Goal: Navigation & Orientation: Find specific page/section

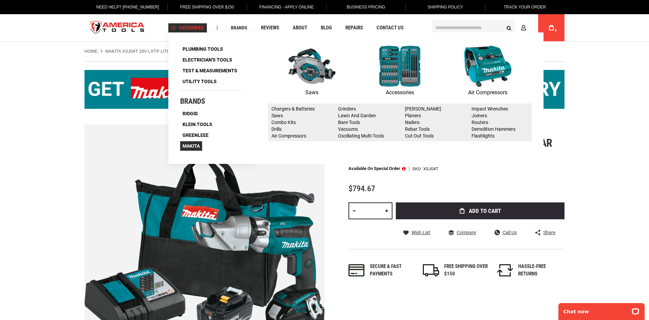
click at [193, 145] on span "Makita" at bounding box center [191, 146] width 17 height 5
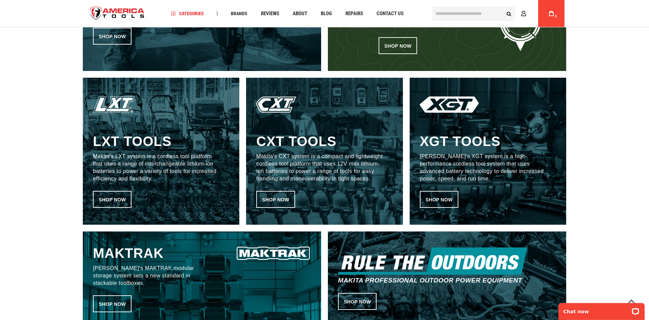
scroll to position [345, 0]
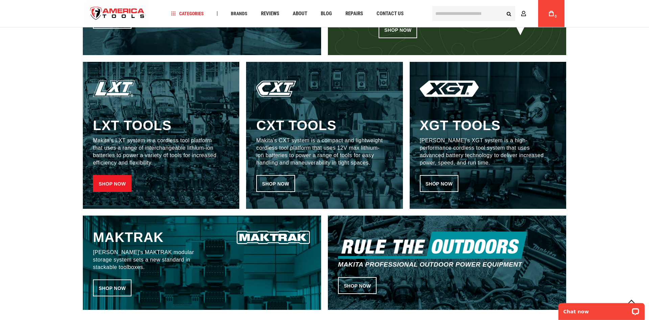
click at [109, 185] on link "Shop now" at bounding box center [112, 183] width 39 height 17
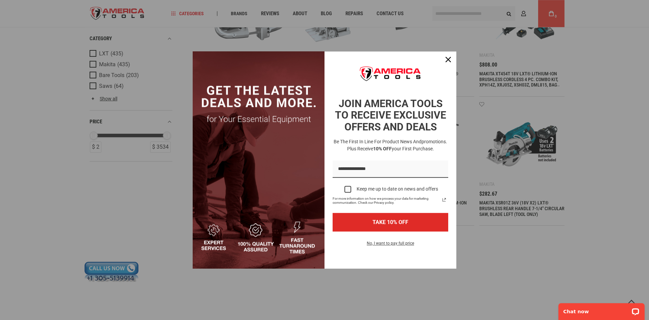
scroll to position [724, 0]
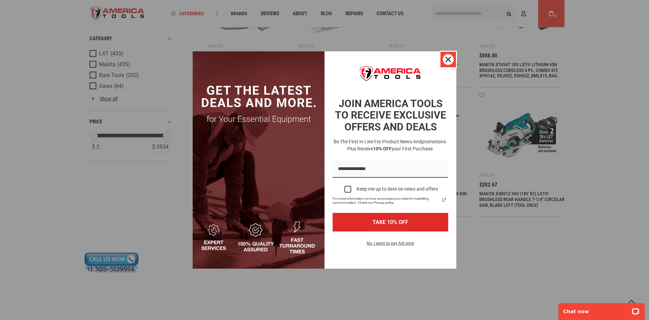
click at [448, 57] on icon "close icon" at bounding box center [447, 59] width 5 height 5
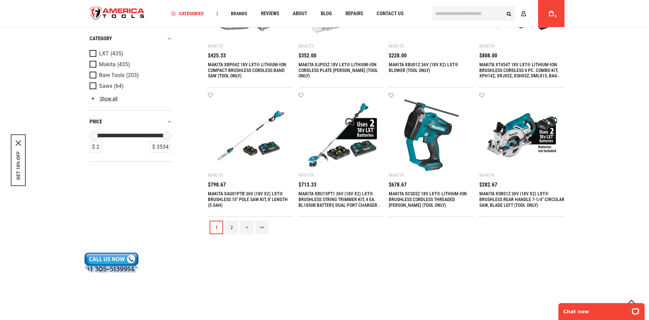
click at [230, 227] on link "2" at bounding box center [232, 228] width 14 height 14
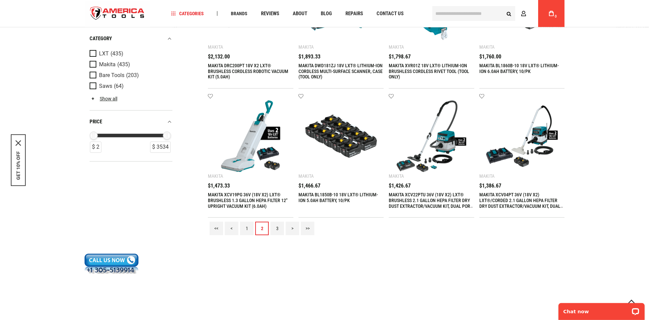
scroll to position [758, 0]
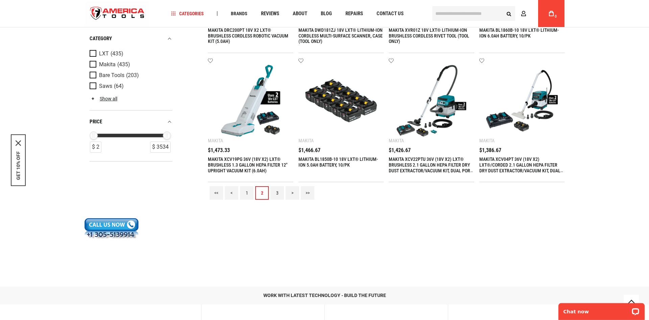
click at [279, 192] on link "3" at bounding box center [277, 193] width 14 height 14
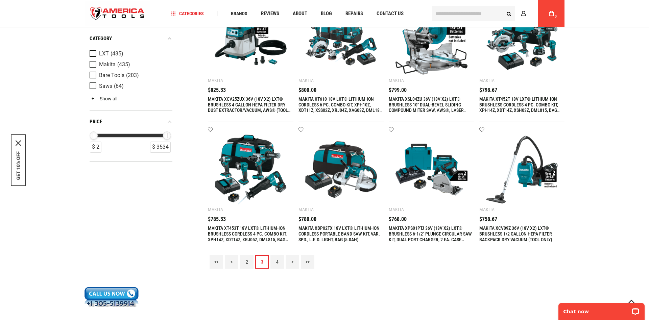
scroll to position [724, 0]
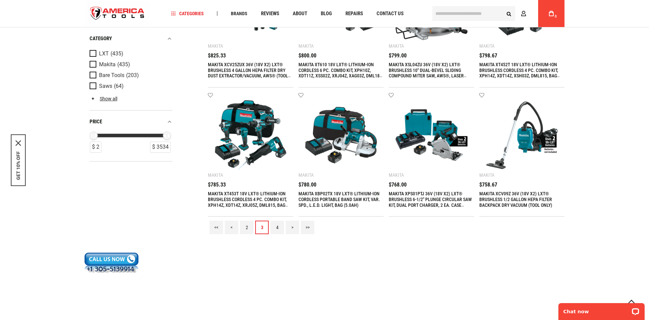
click at [278, 226] on link "4" at bounding box center [277, 228] width 14 height 14
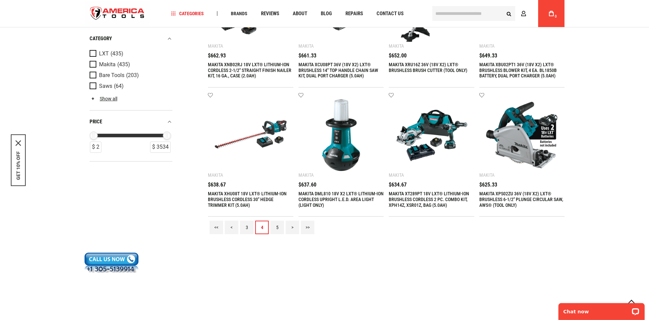
click at [277, 227] on link "5" at bounding box center [277, 228] width 14 height 14
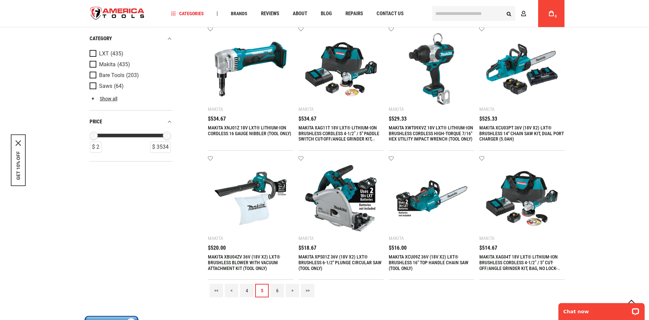
scroll to position [793, 0]
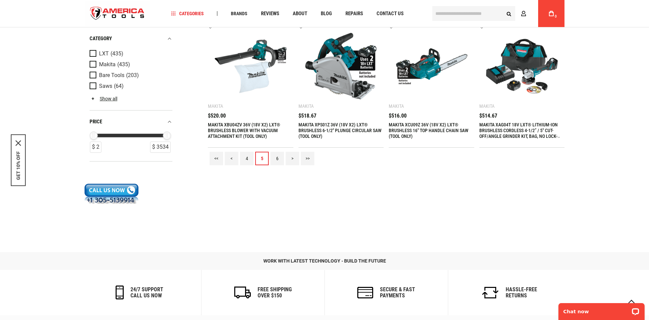
click at [276, 160] on link "6" at bounding box center [277, 159] width 14 height 14
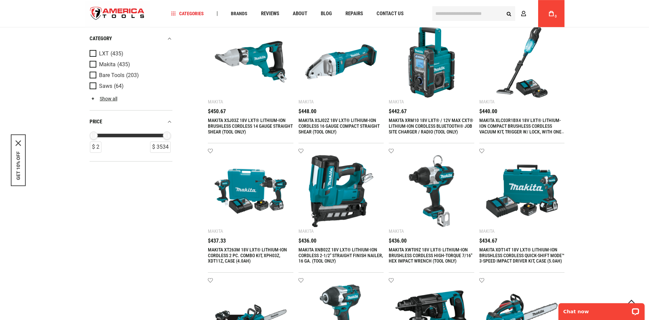
scroll to position [586, 0]
